Goal: Download file/media

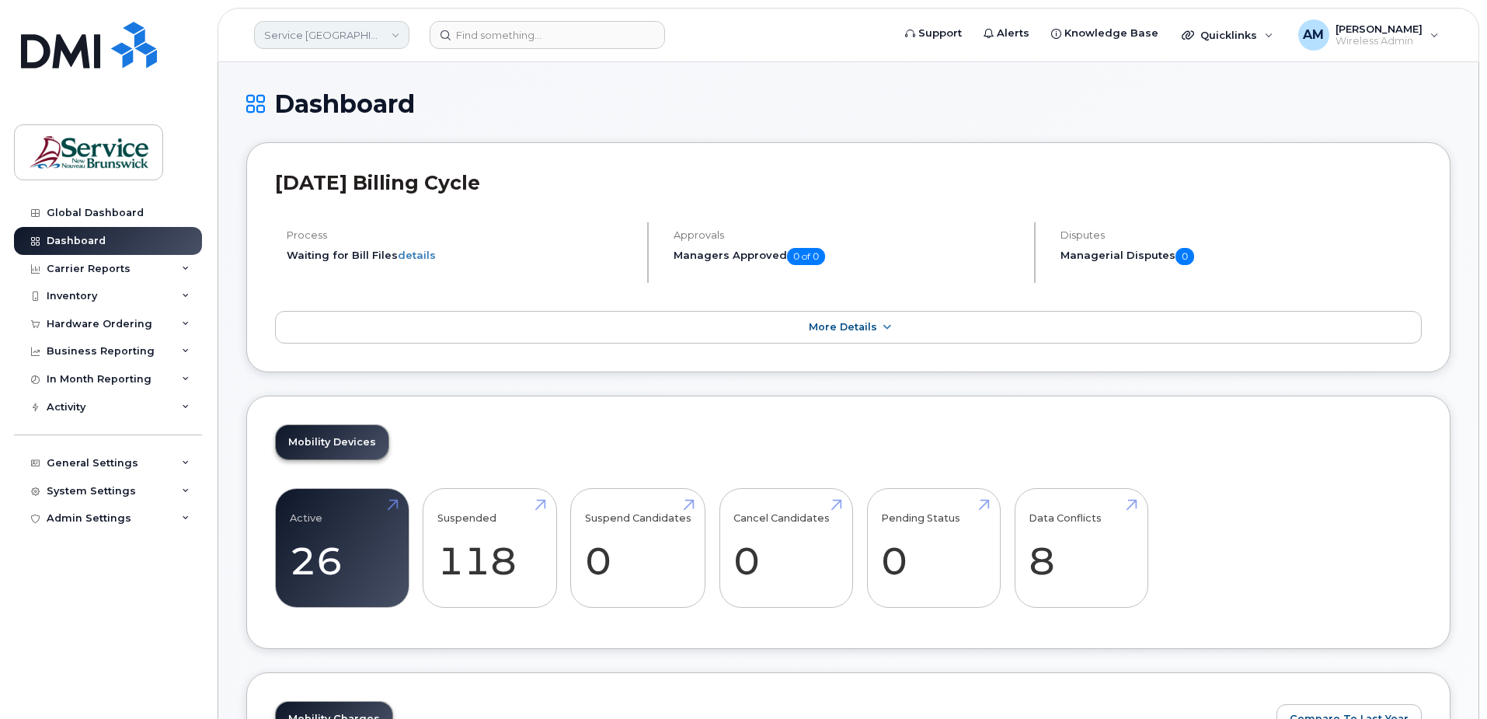
click at [294, 33] on link "Service New Brunswick (SNB)" at bounding box center [331, 35] width 155 height 28
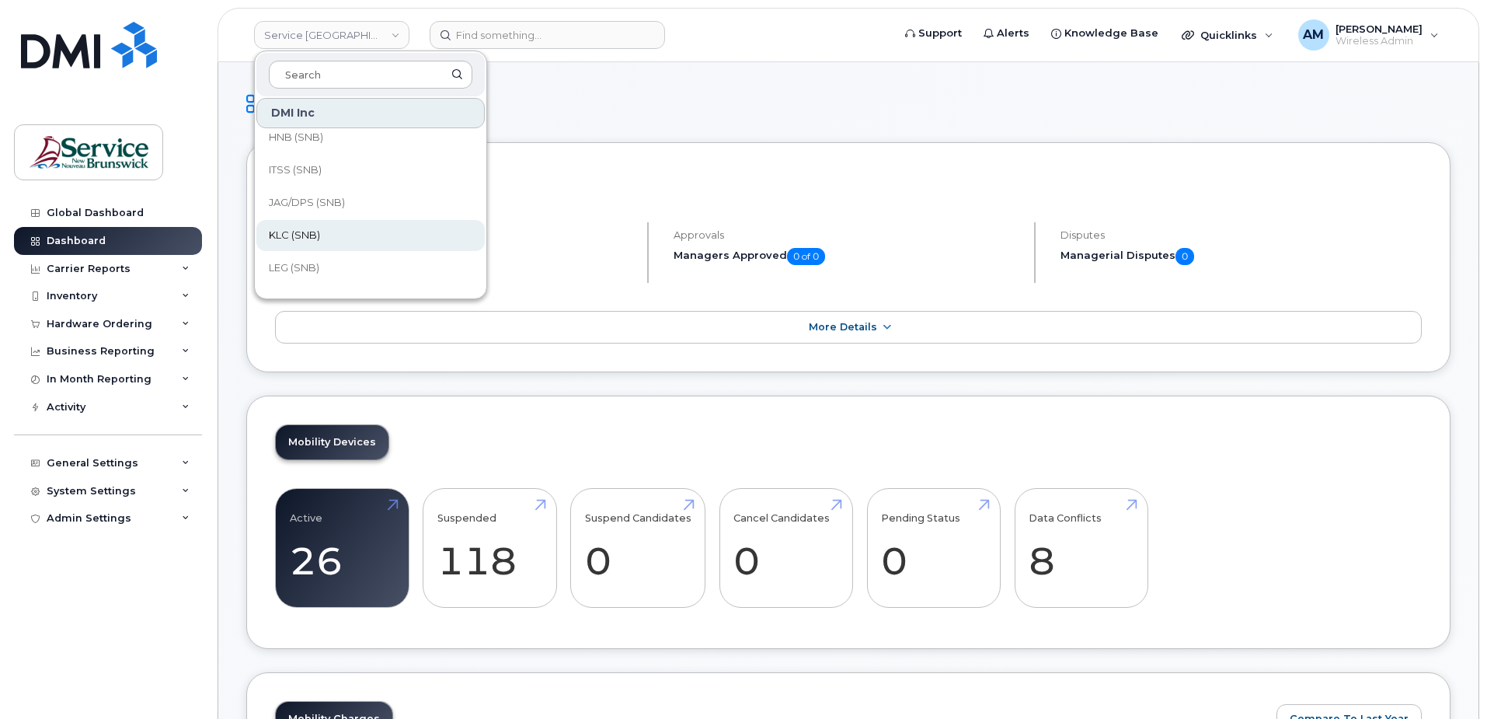
scroll to position [753, 0]
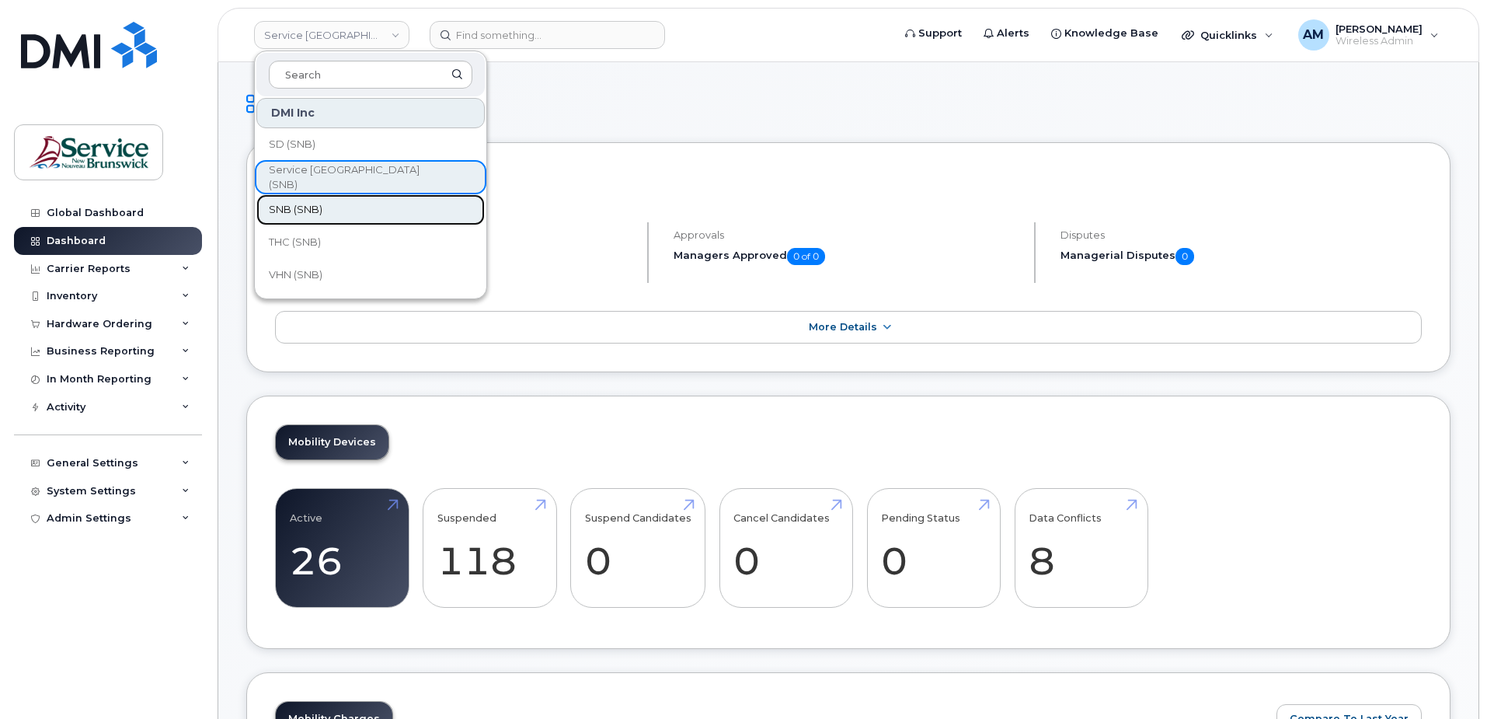
click at [344, 211] on link "SNB (SNB)" at bounding box center [370, 209] width 228 height 31
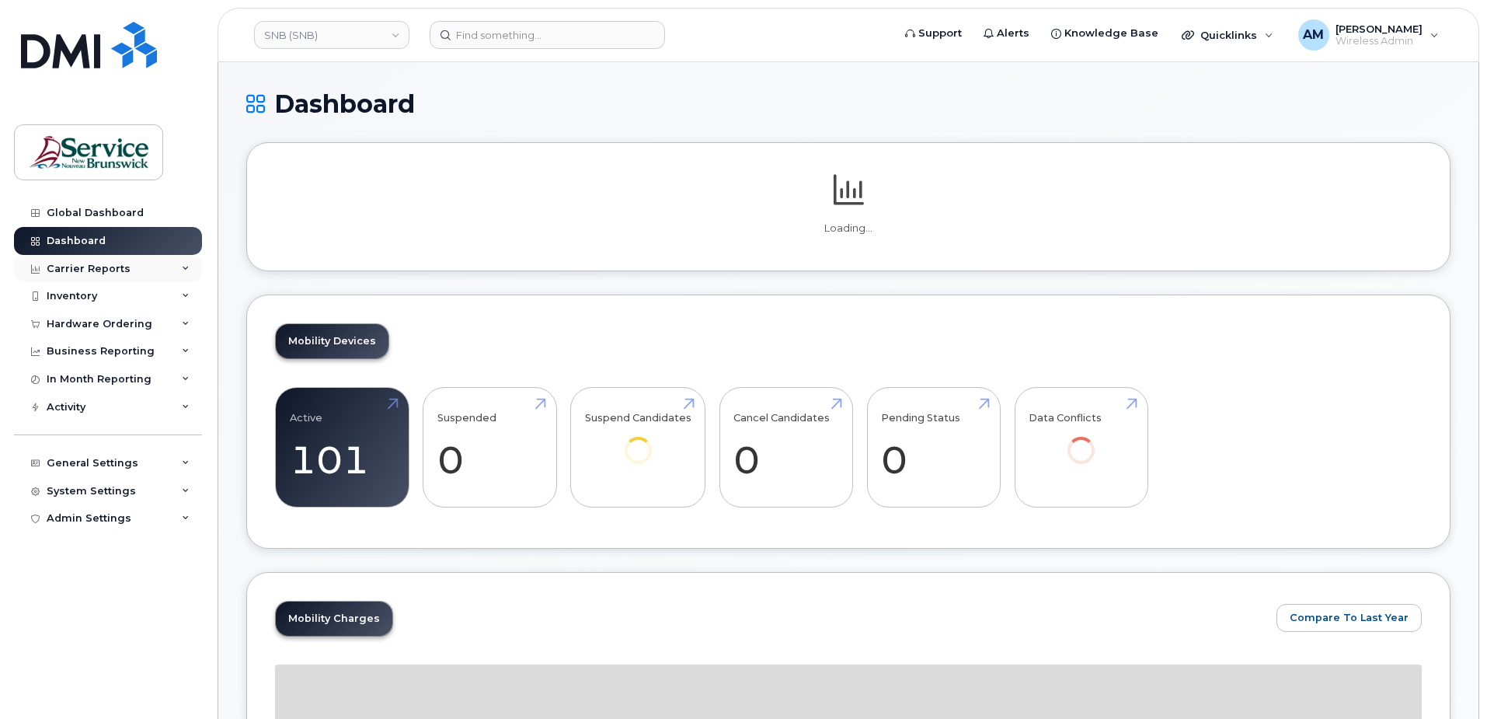
click at [96, 267] on div "Carrier Reports" at bounding box center [89, 269] width 84 height 12
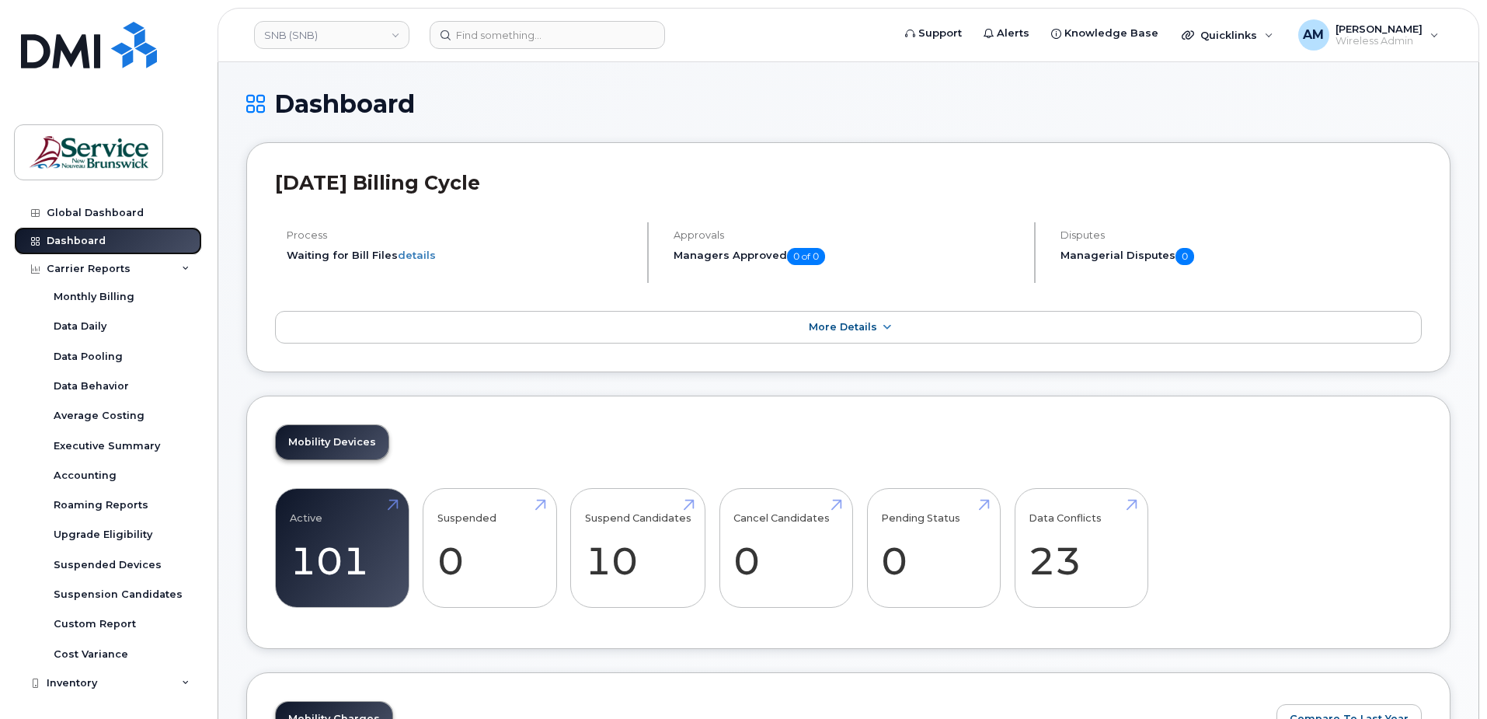
click at [68, 236] on div "Dashboard" at bounding box center [76, 241] width 59 height 12
click at [176, 262] on div "Carrier Reports" at bounding box center [108, 269] width 188 height 28
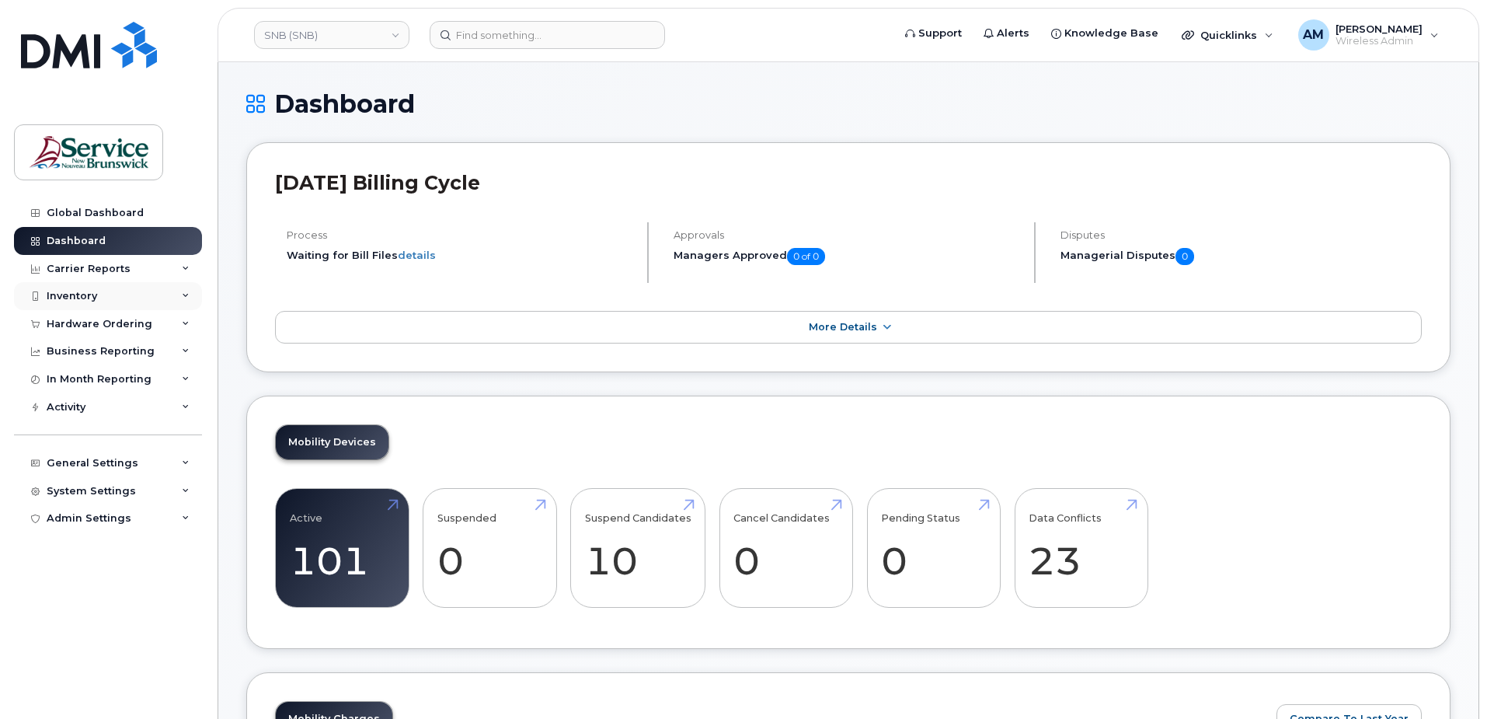
click at [68, 296] on div "Inventory" at bounding box center [72, 296] width 51 height 12
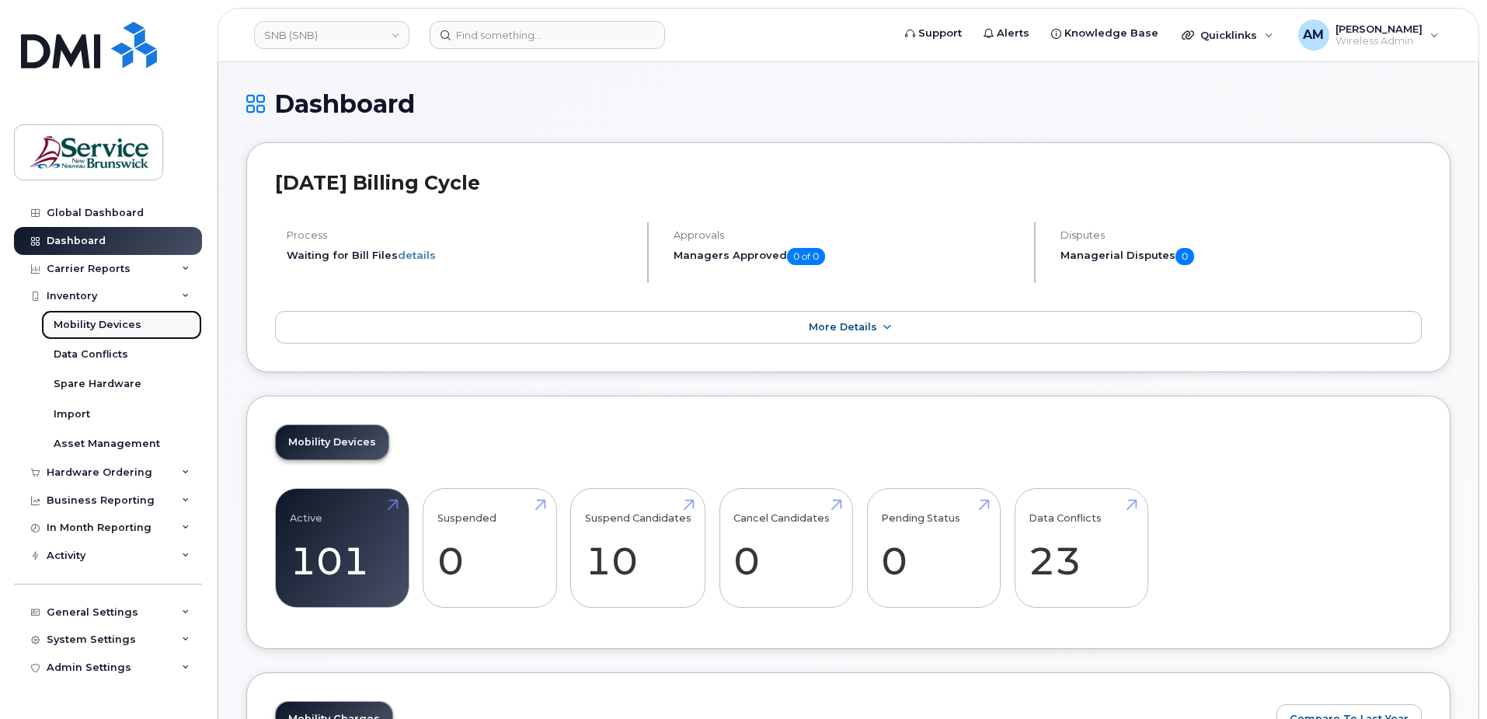
click at [122, 324] on div "Mobility Devices" at bounding box center [98, 325] width 88 height 14
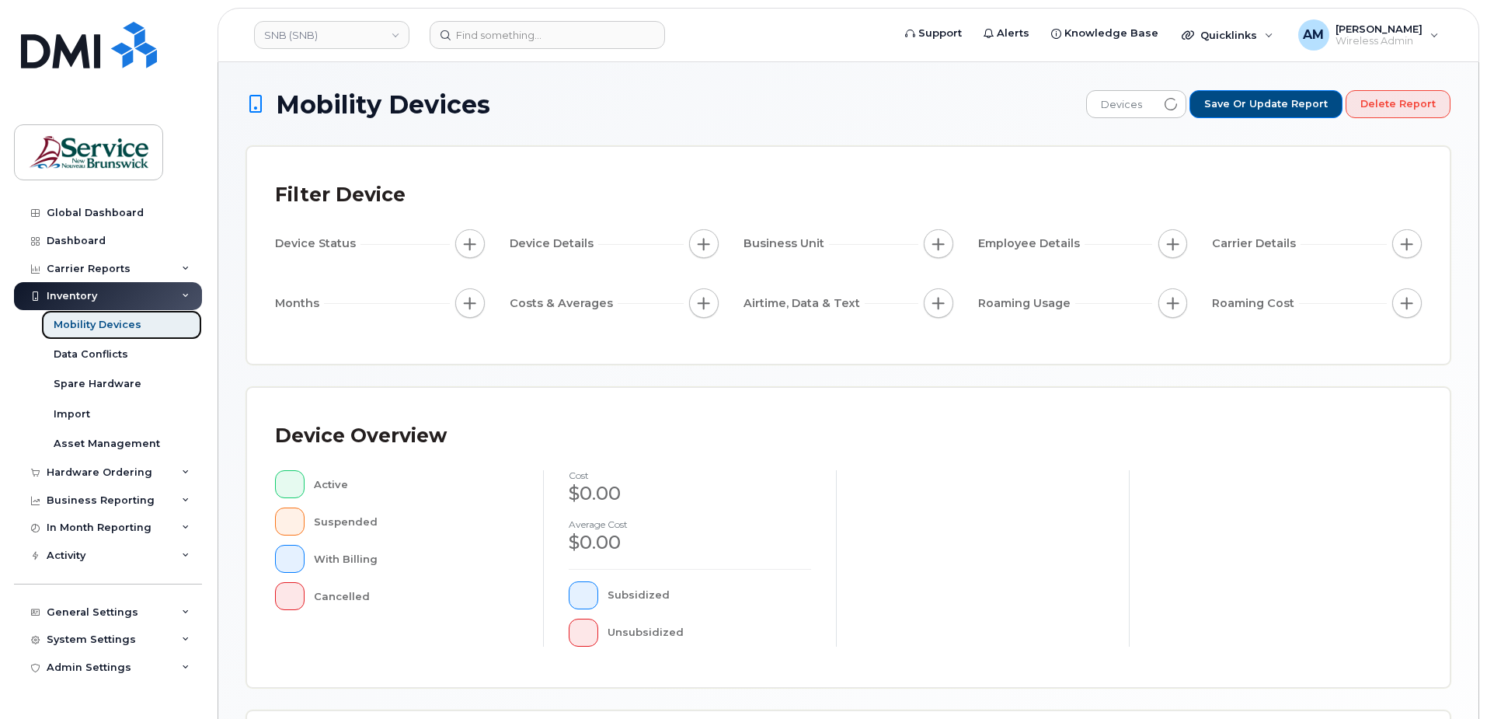
scroll to position [350, 0]
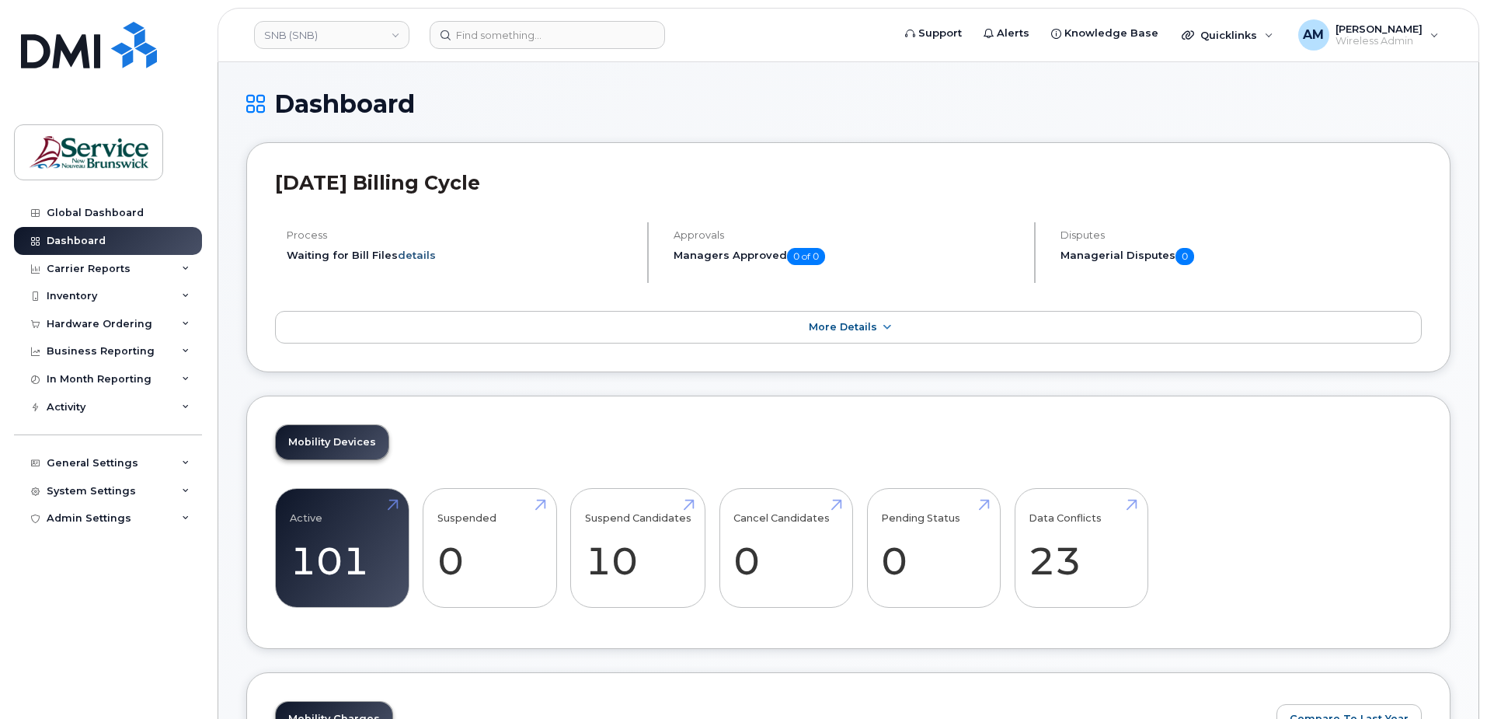
click at [424, 258] on link "details" at bounding box center [417, 255] width 38 height 12
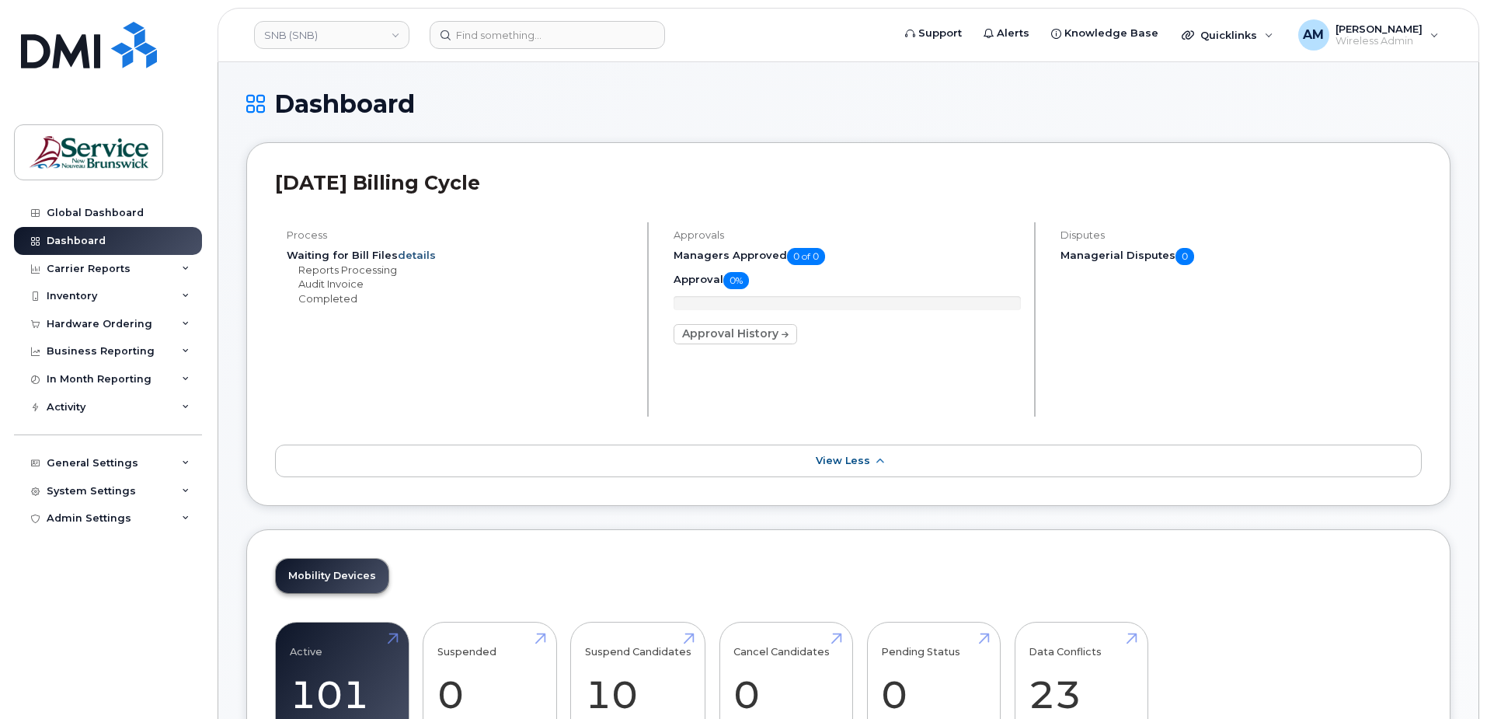
click at [419, 256] on link "details" at bounding box center [417, 255] width 38 height 12
click at [420, 256] on link "details" at bounding box center [417, 255] width 38 height 12
click at [1180, 318] on div "Disputes Managerial Disputes 0" at bounding box center [1235, 319] width 373 height 194
click at [95, 300] on div "Inventory" at bounding box center [72, 296] width 51 height 12
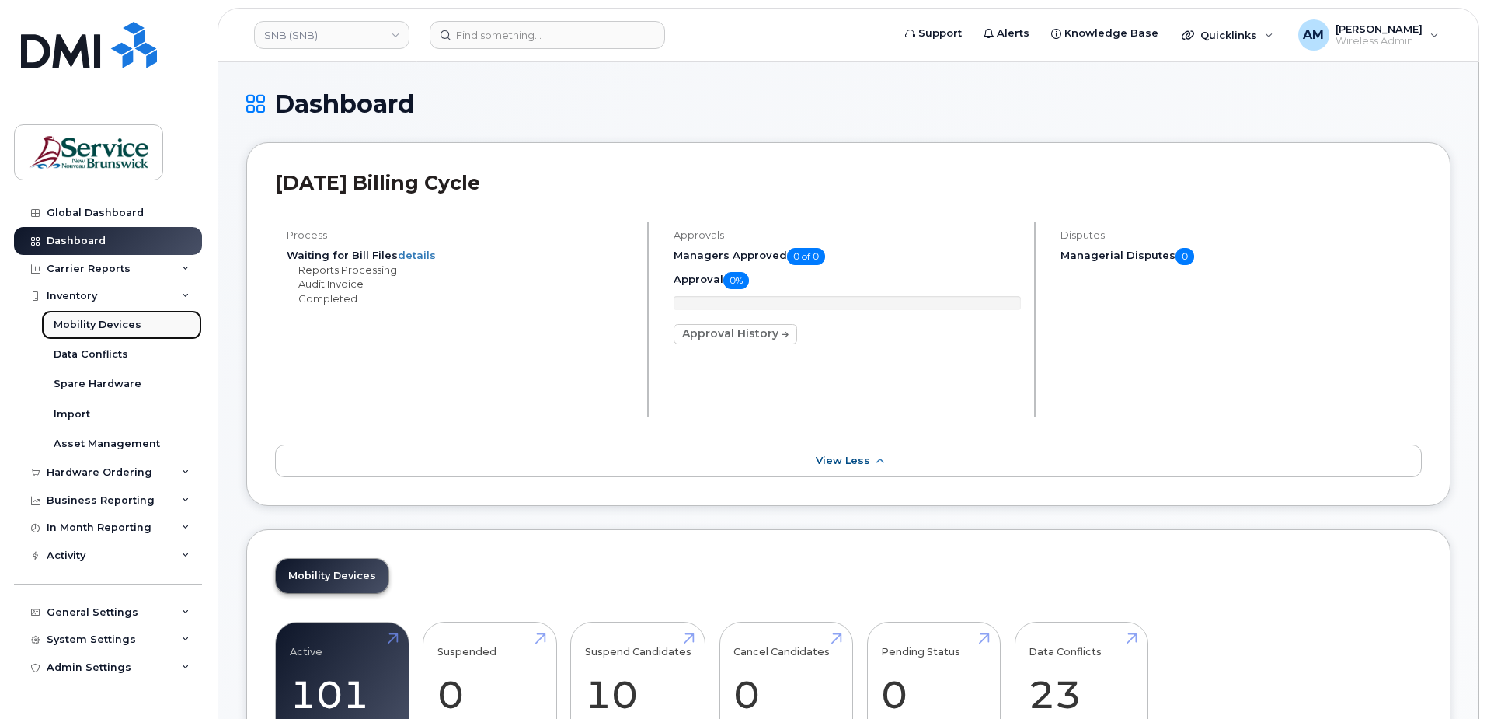
click at [102, 319] on div "Mobility Devices" at bounding box center [98, 325] width 88 height 14
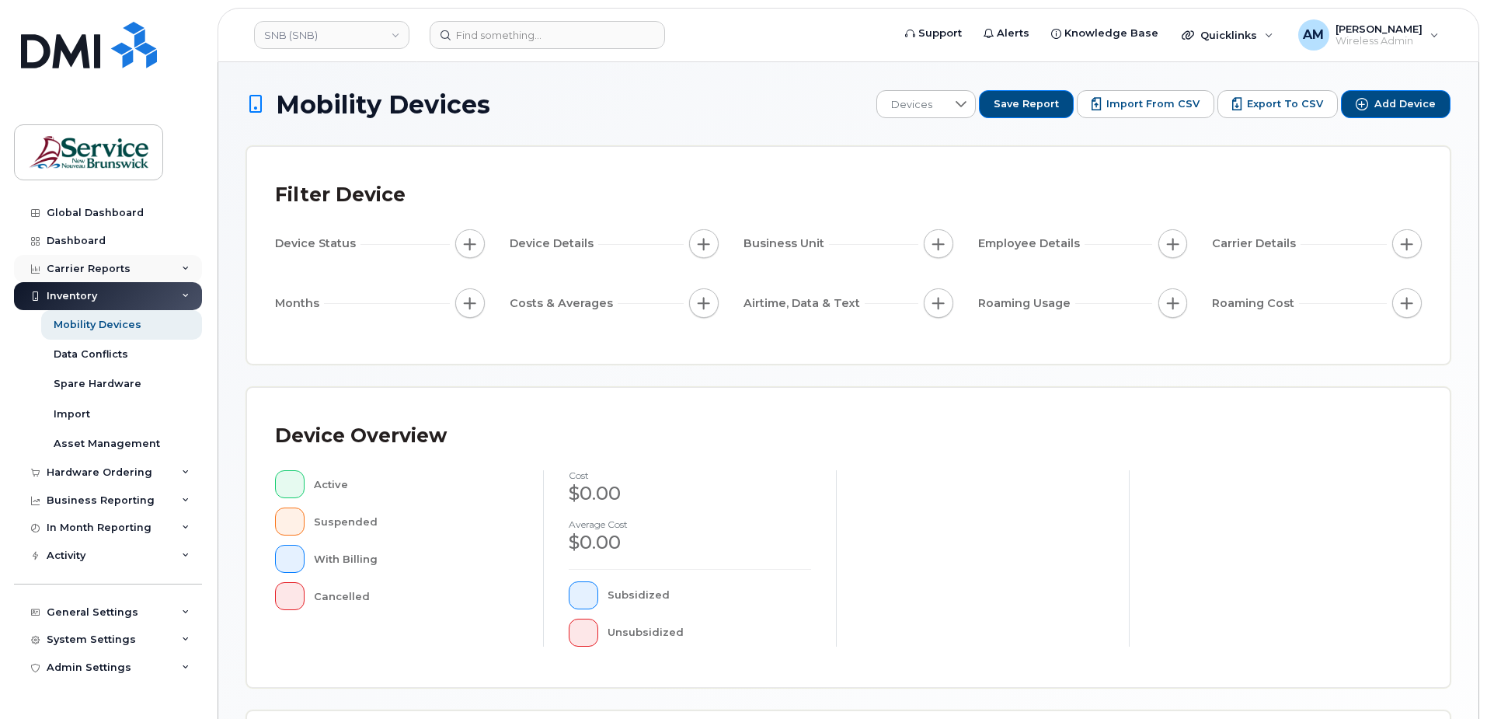
click at [84, 268] on div "Carrier Reports" at bounding box center [89, 269] width 84 height 12
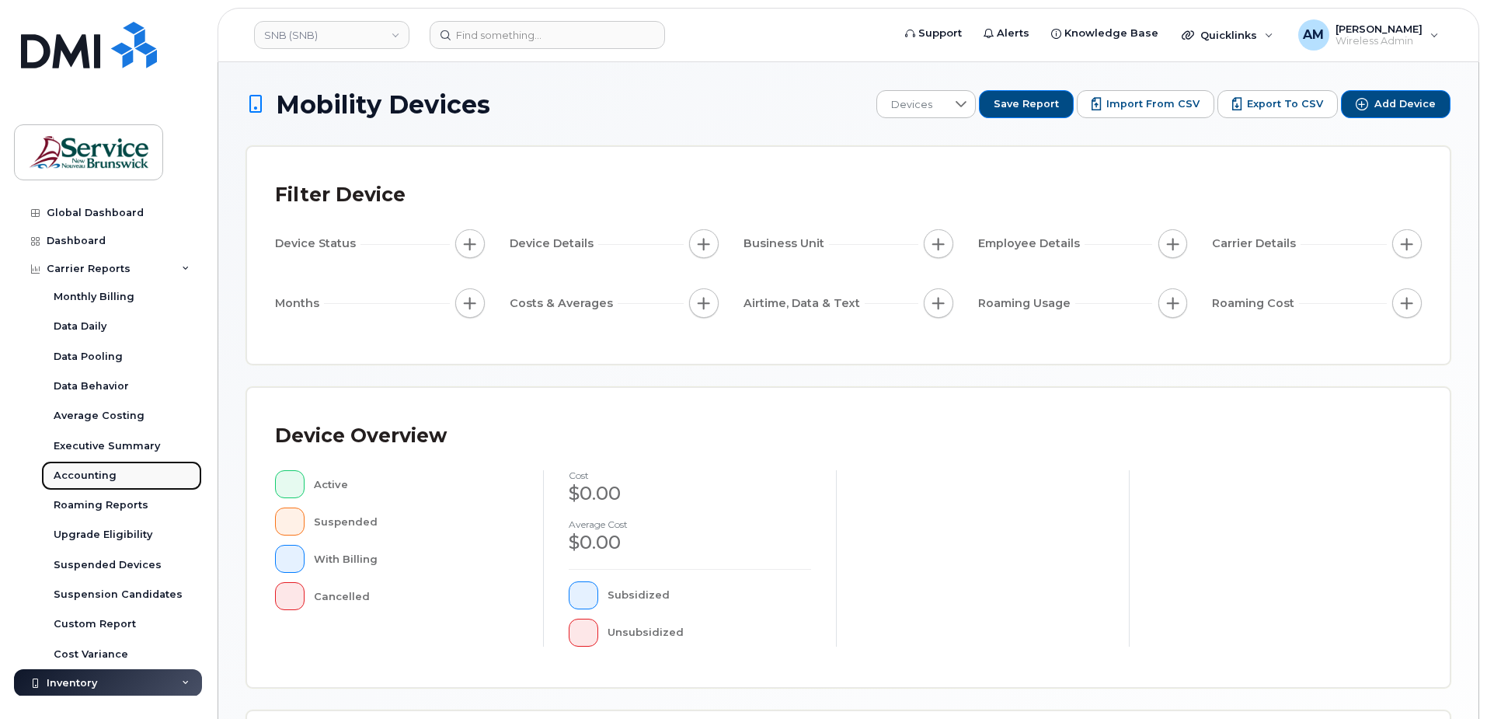
click at [102, 480] on div "Accounting" at bounding box center [85, 476] width 63 height 14
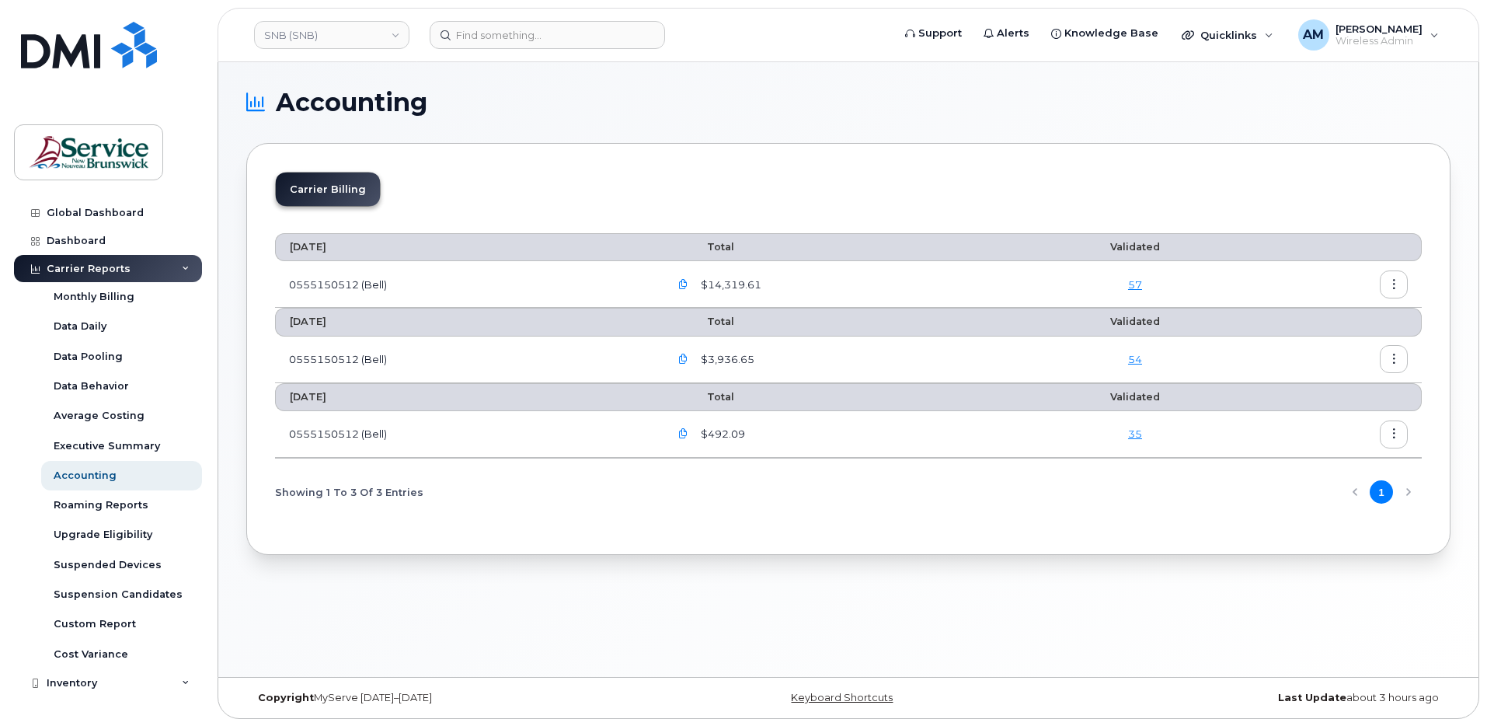
click at [1392, 283] on icon "button" at bounding box center [1395, 285] width 10 height 10
click at [1340, 347] on span "Download" at bounding box center [1323, 347] width 61 height 14
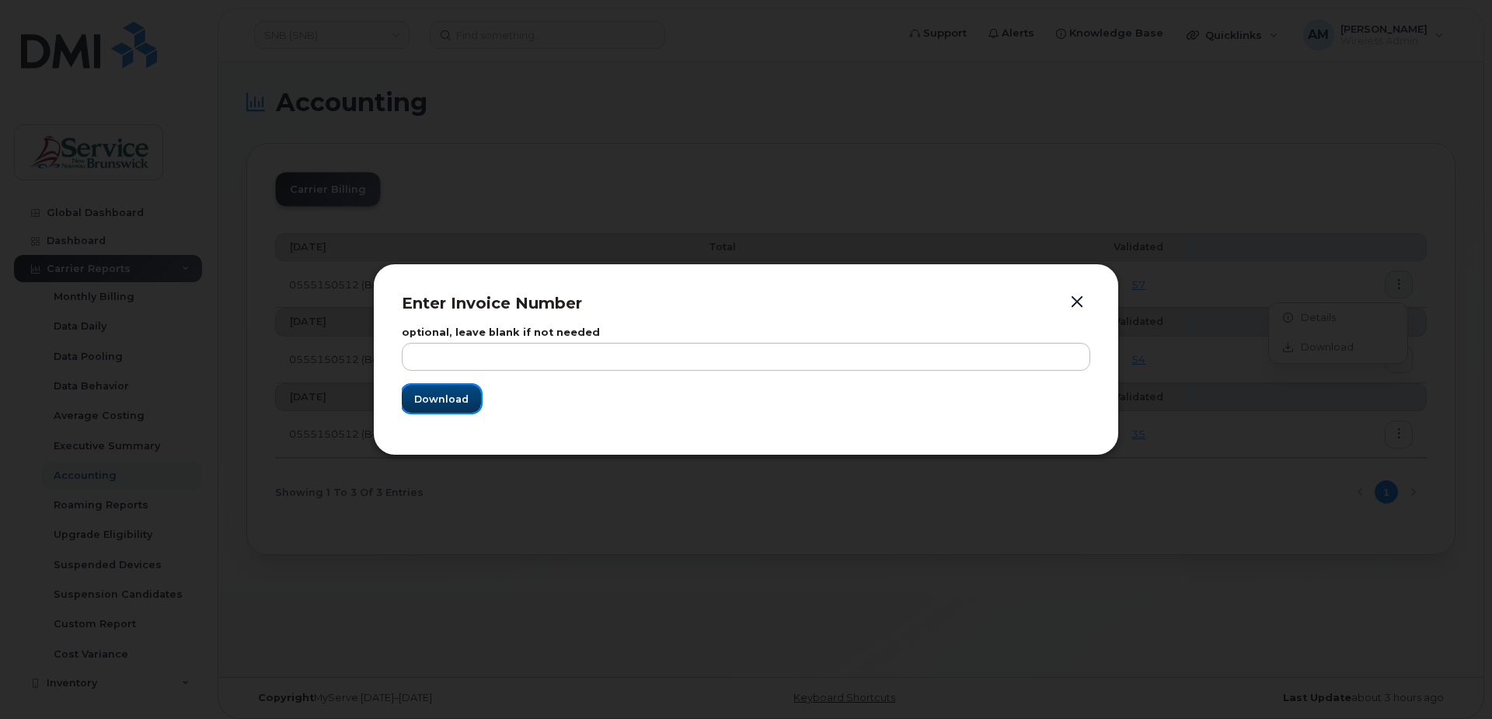
click at [442, 399] on span "Download" at bounding box center [441, 399] width 54 height 15
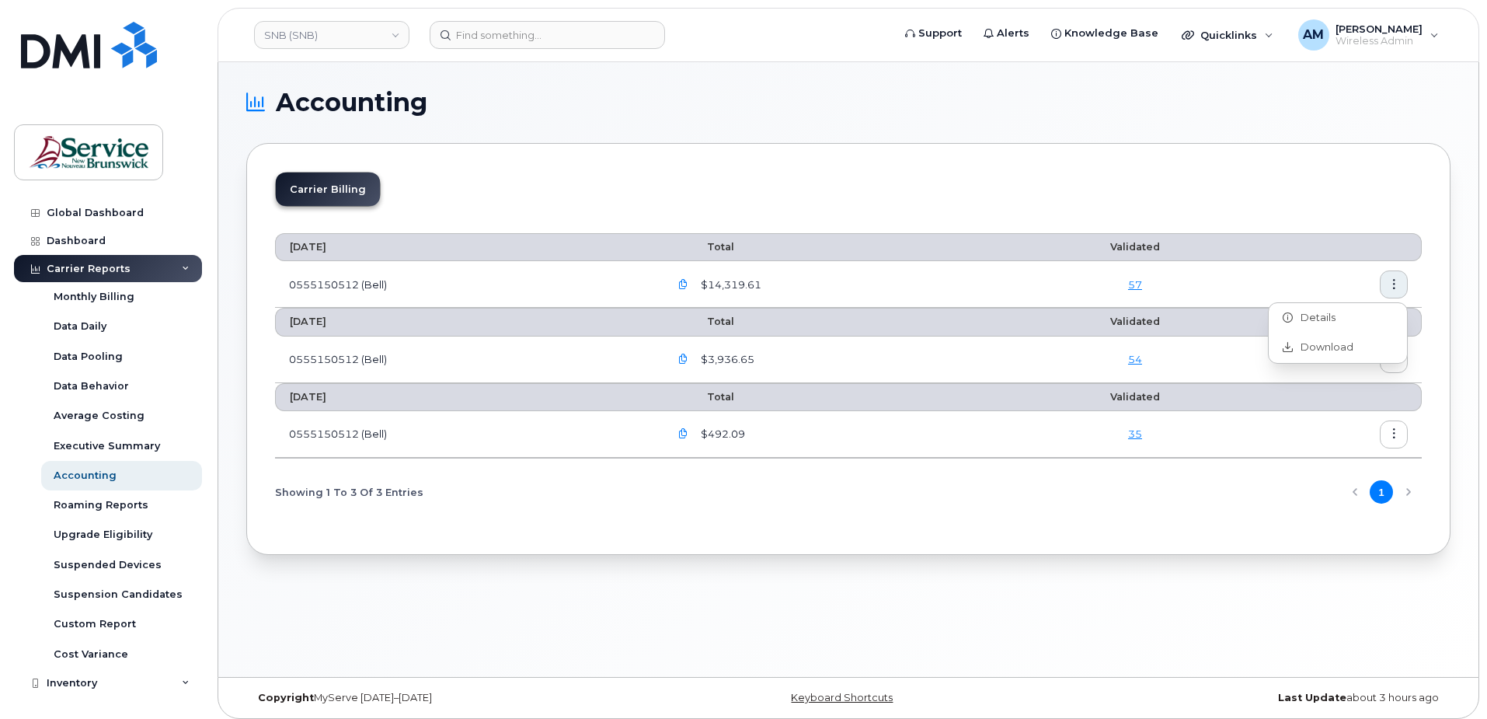
click at [330, 285] on td "0555150512 (Bell)" at bounding box center [465, 284] width 381 height 47
copy td "0555150512"
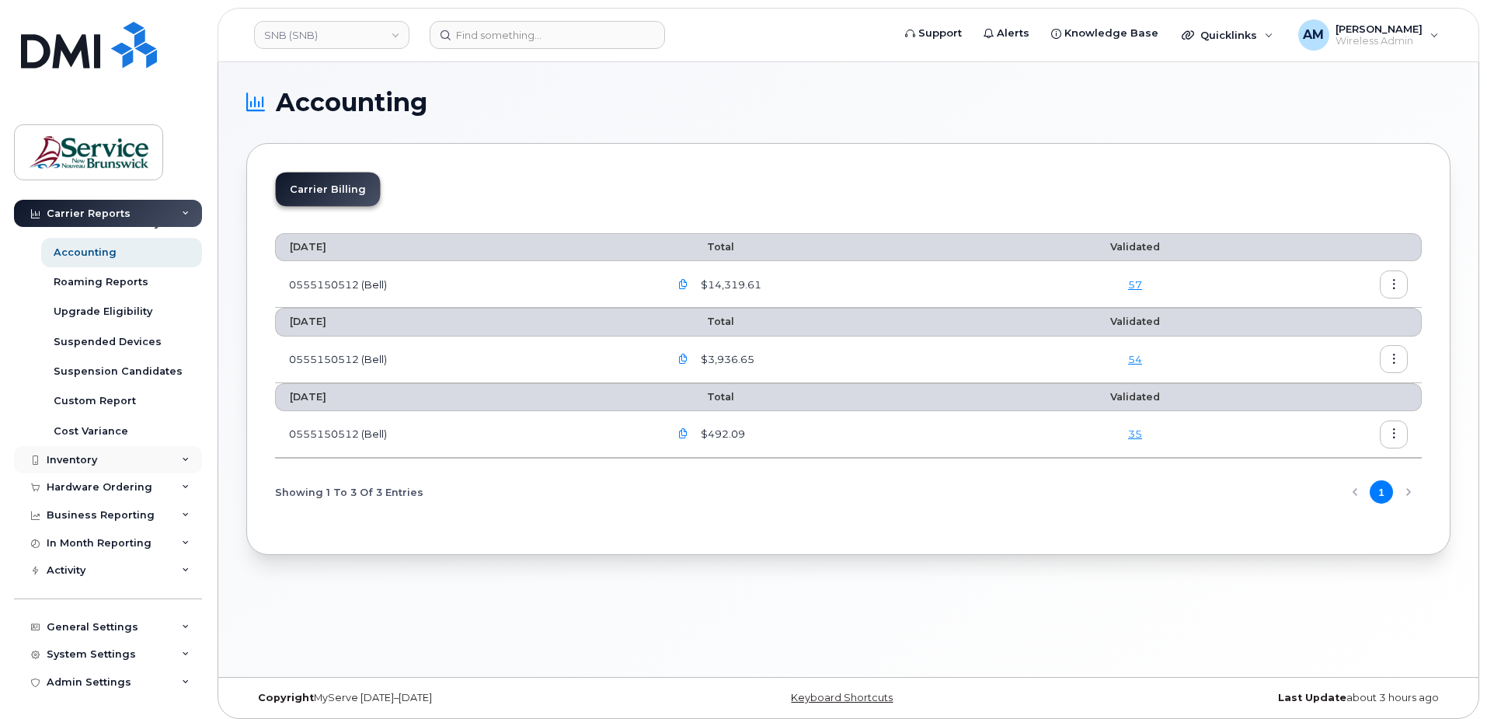
click at [106, 462] on div "Inventory" at bounding box center [108, 460] width 188 height 28
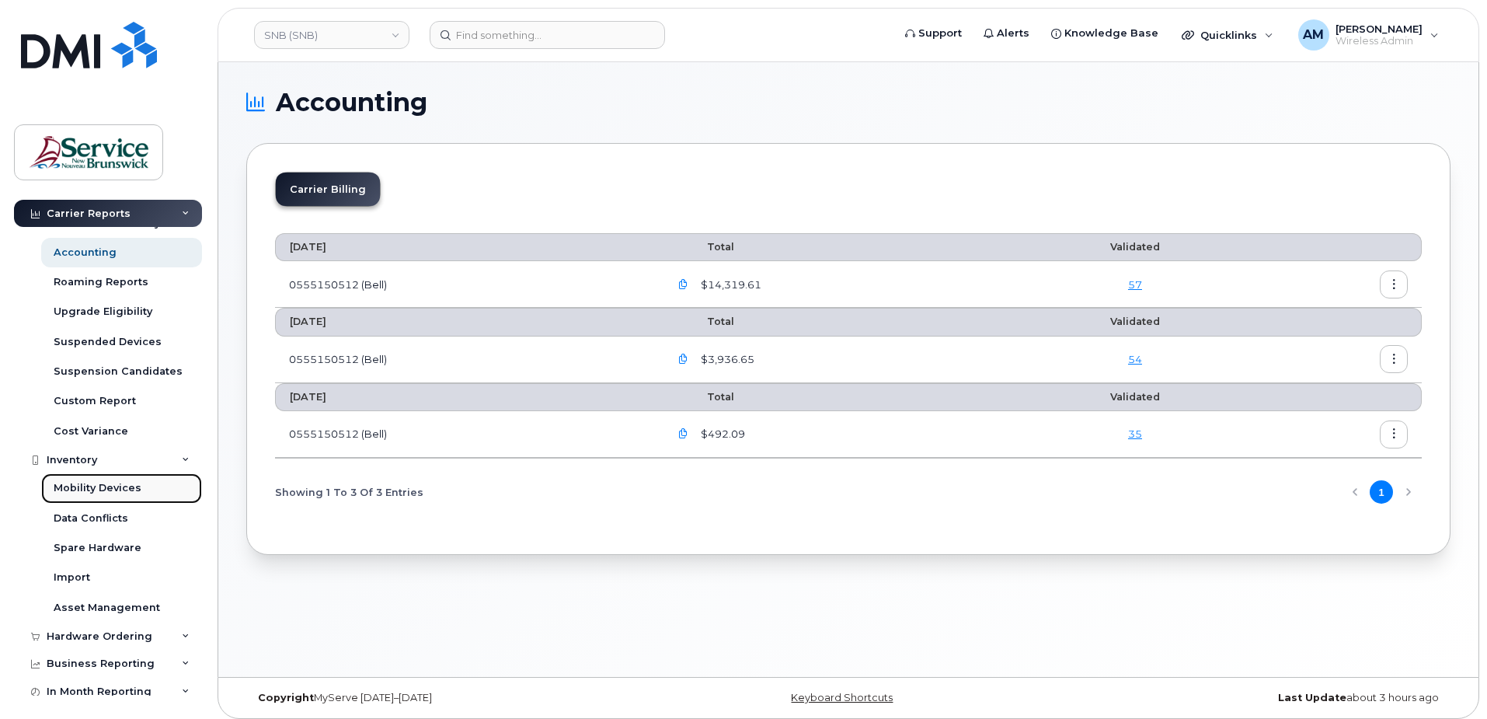
click at [100, 489] on div "Mobility Devices" at bounding box center [98, 488] width 88 height 14
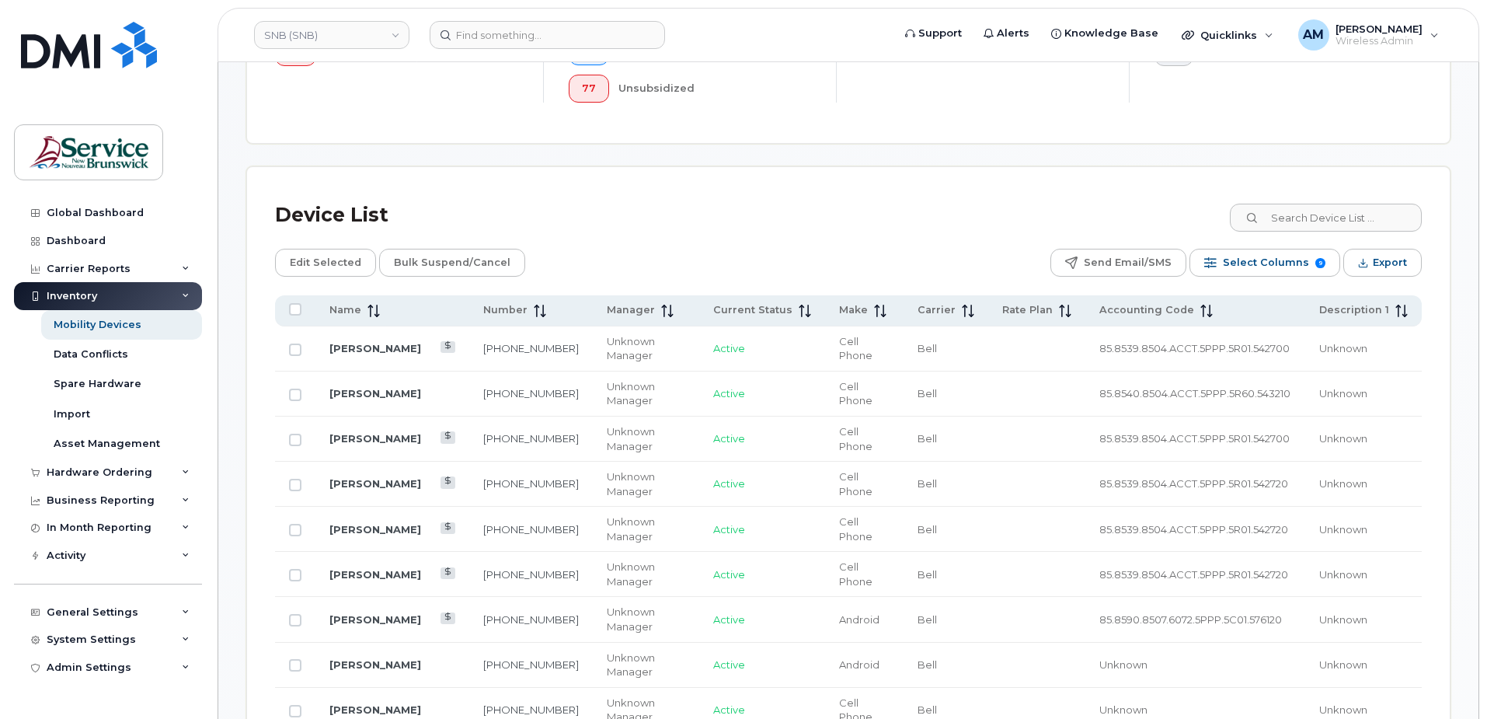
scroll to position [389, 0]
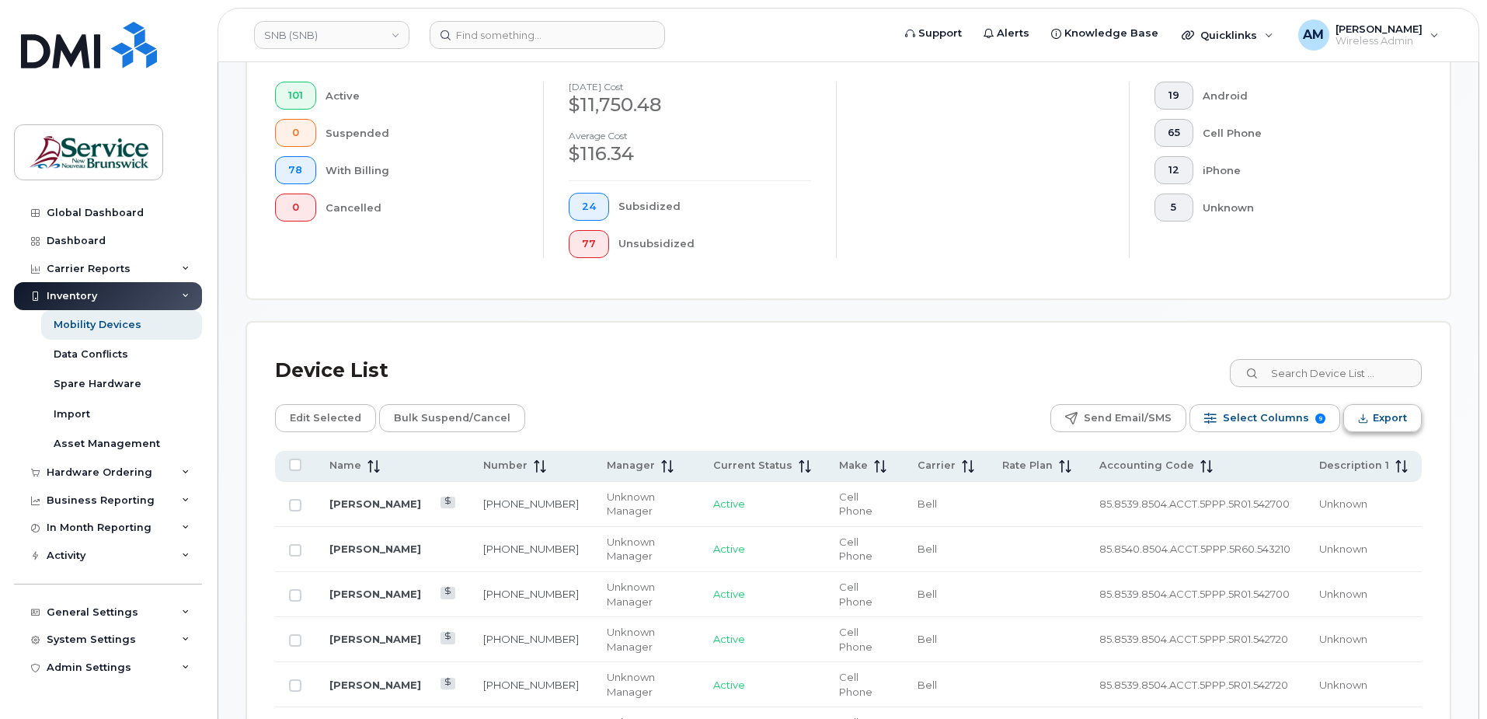
click at [1400, 420] on span "Export" at bounding box center [1390, 417] width 34 height 23
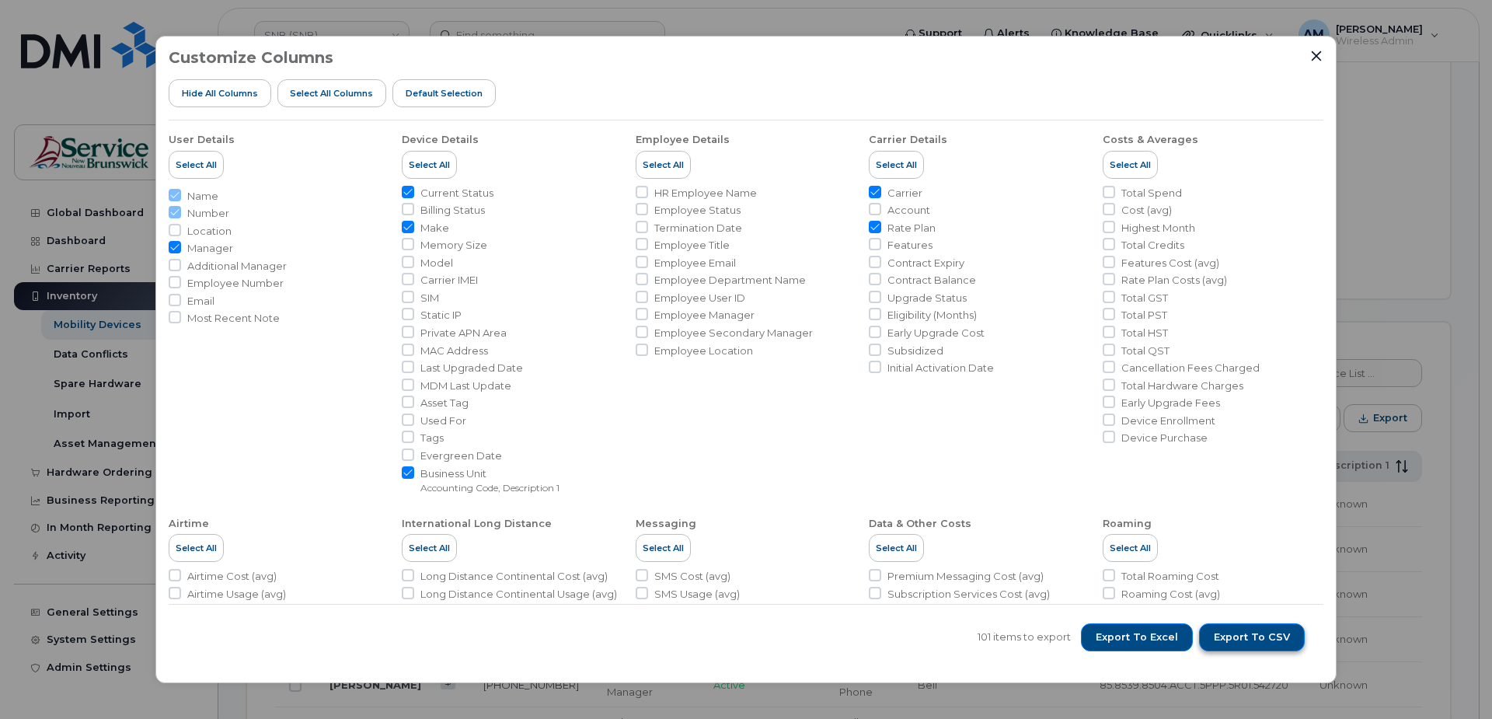
click at [1268, 639] on span "Export to CSV" at bounding box center [1252, 637] width 76 height 14
click at [1247, 632] on span "Export to CSV" at bounding box center [1252, 637] width 76 height 14
drag, startPoint x: 1316, startPoint y: 57, endPoint x: 1175, endPoint y: 102, distance: 148.5
click at [1316, 57] on icon "Close" at bounding box center [1317, 56] width 10 height 10
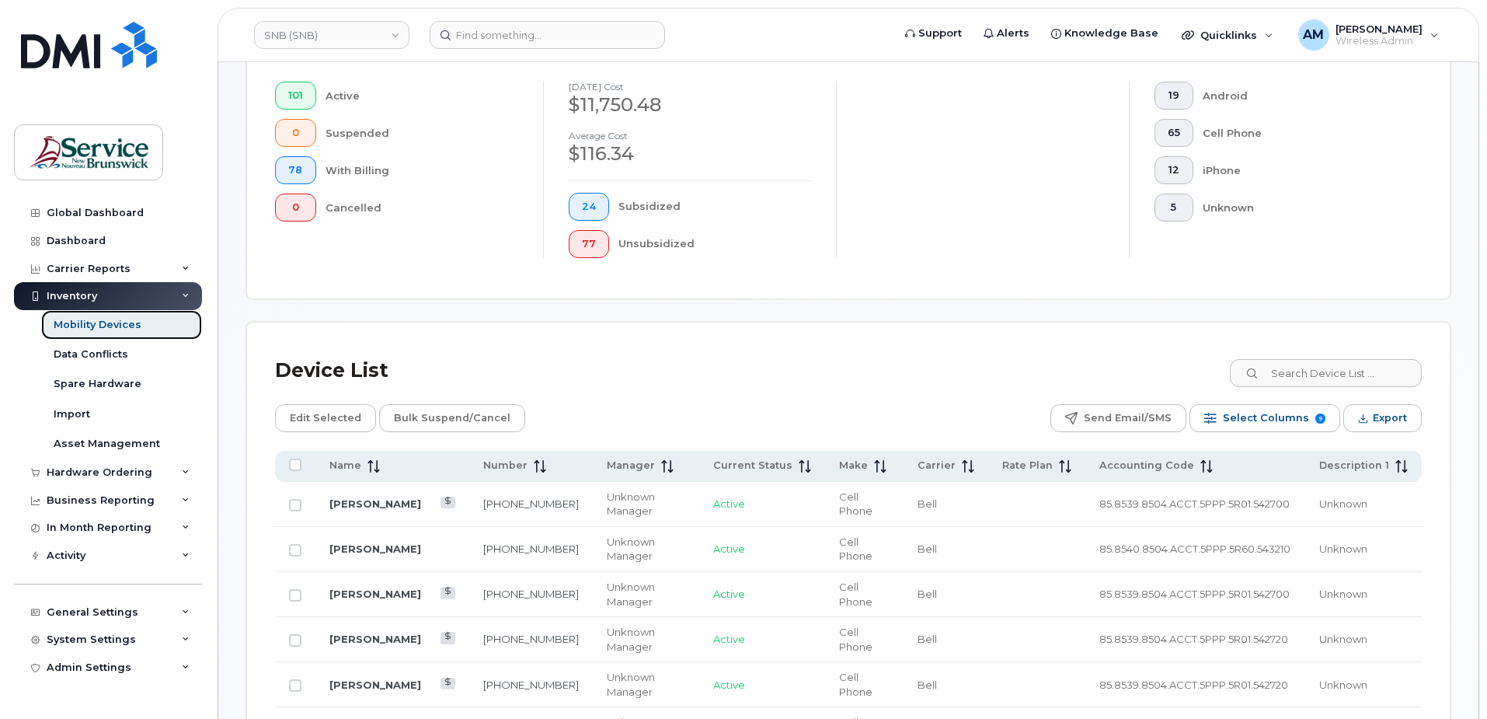
click at [93, 326] on div "Mobility Devices" at bounding box center [98, 325] width 88 height 14
